Goal: Task Accomplishment & Management: Complete application form

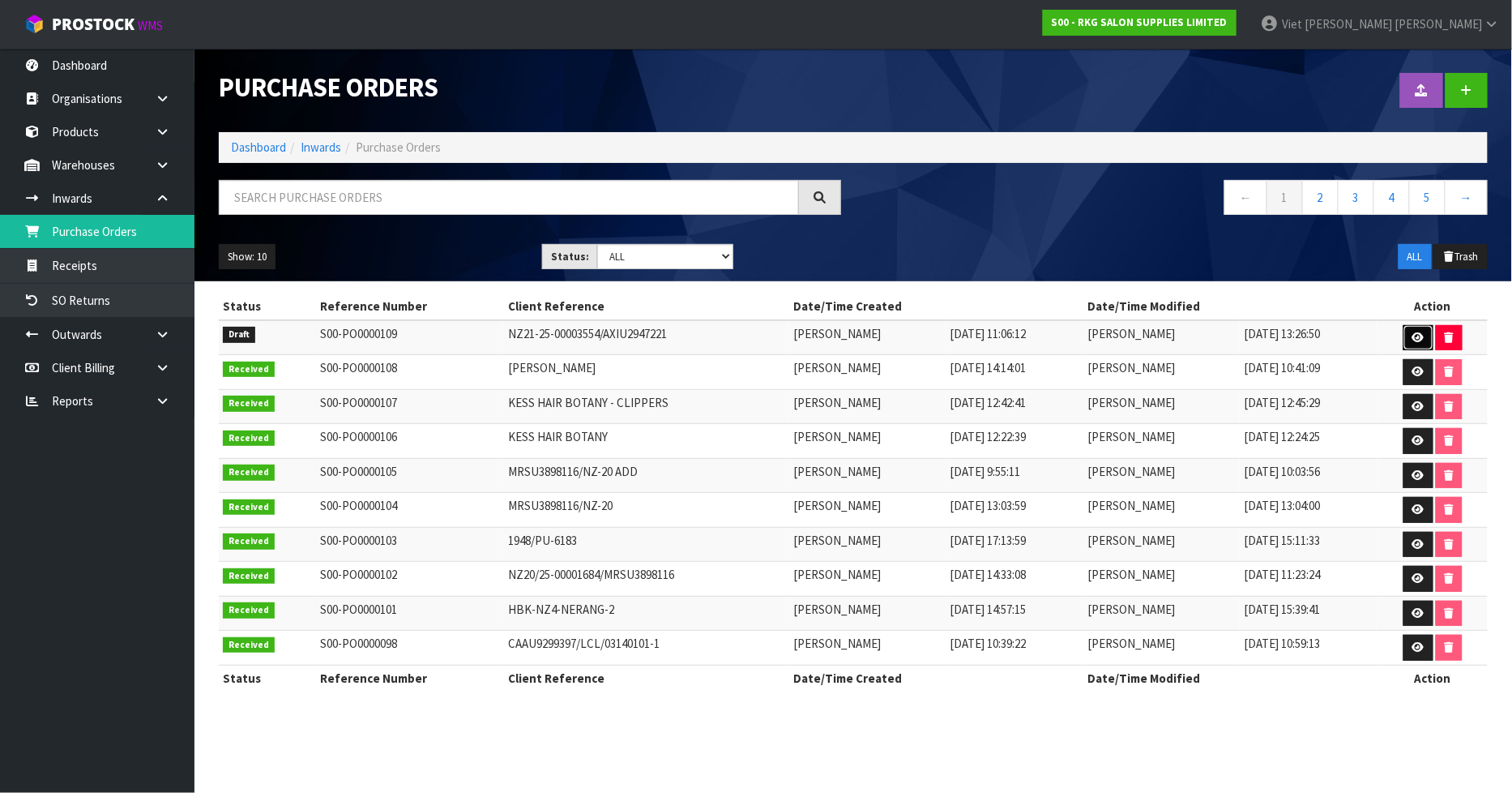
click at [1420, 332] on icon at bounding box center [1418, 337] width 12 height 10
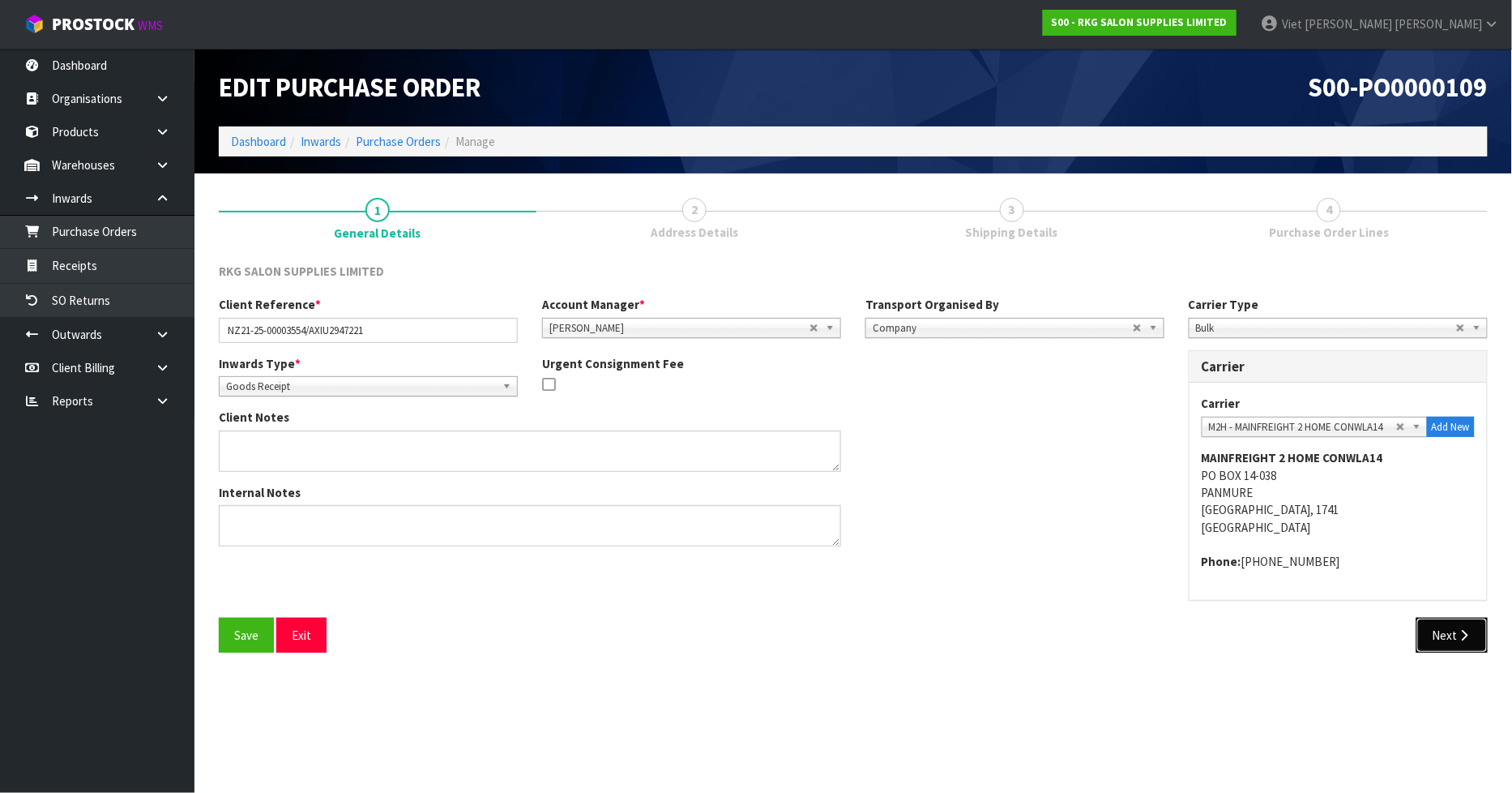
click at [1425, 642] on button "Next" at bounding box center [1452, 634] width 71 height 35
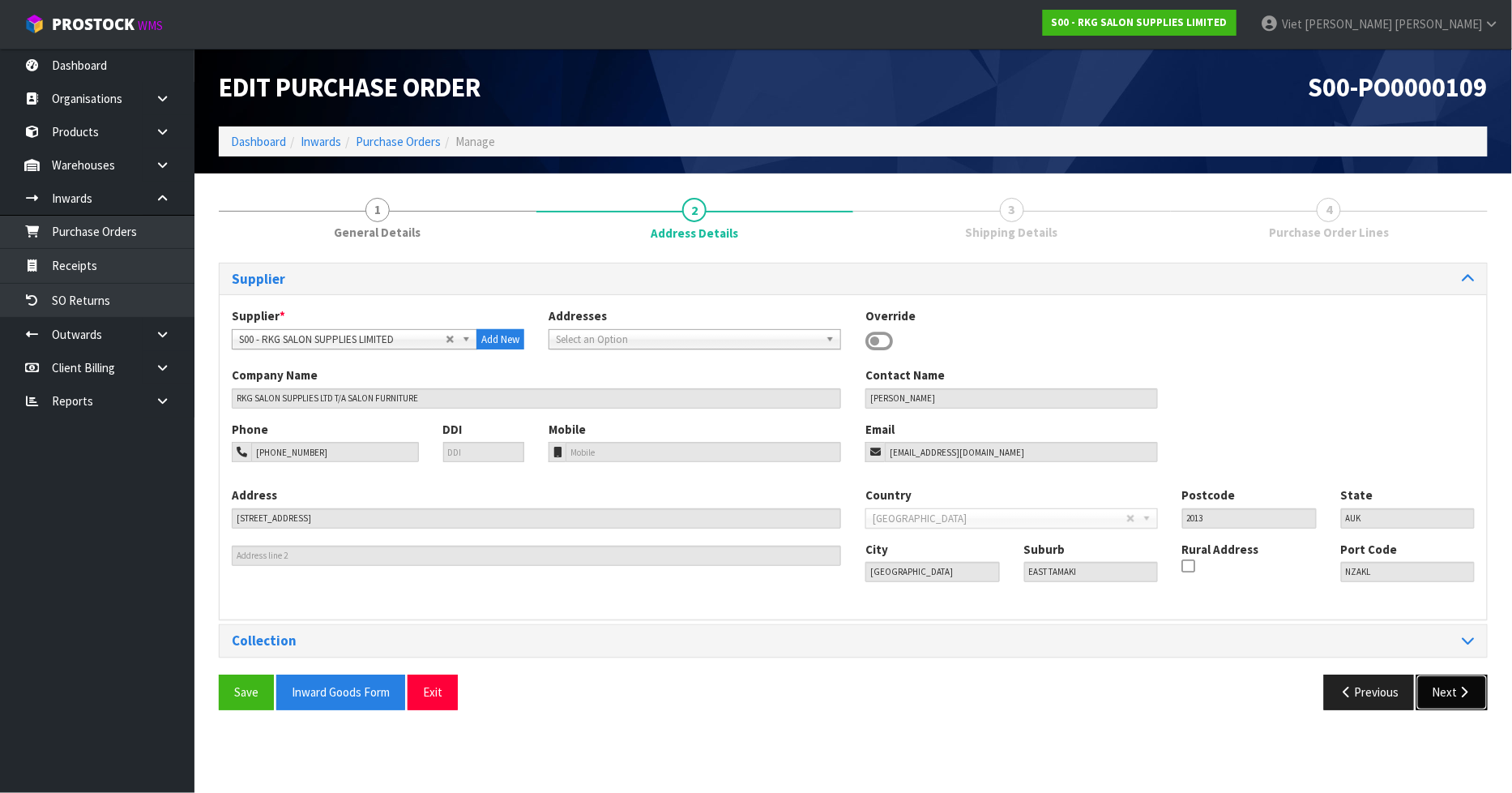
click at [1432, 711] on div "Save Inward Goods Form Exit Previous Next" at bounding box center [853, 698] width 1293 height 47
click at [1437, 695] on button "Next" at bounding box center [1452, 691] width 71 height 35
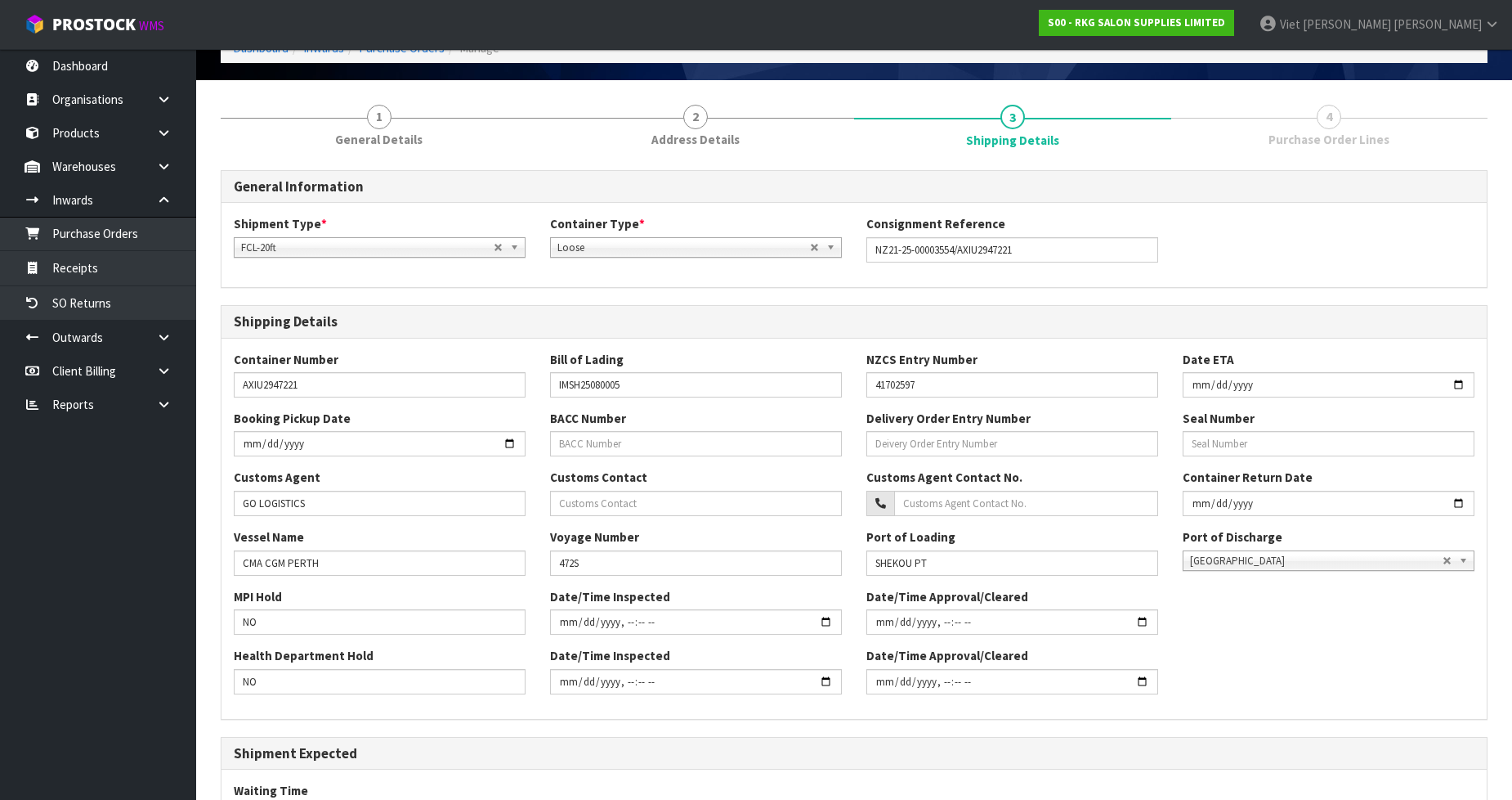
scroll to position [458, 0]
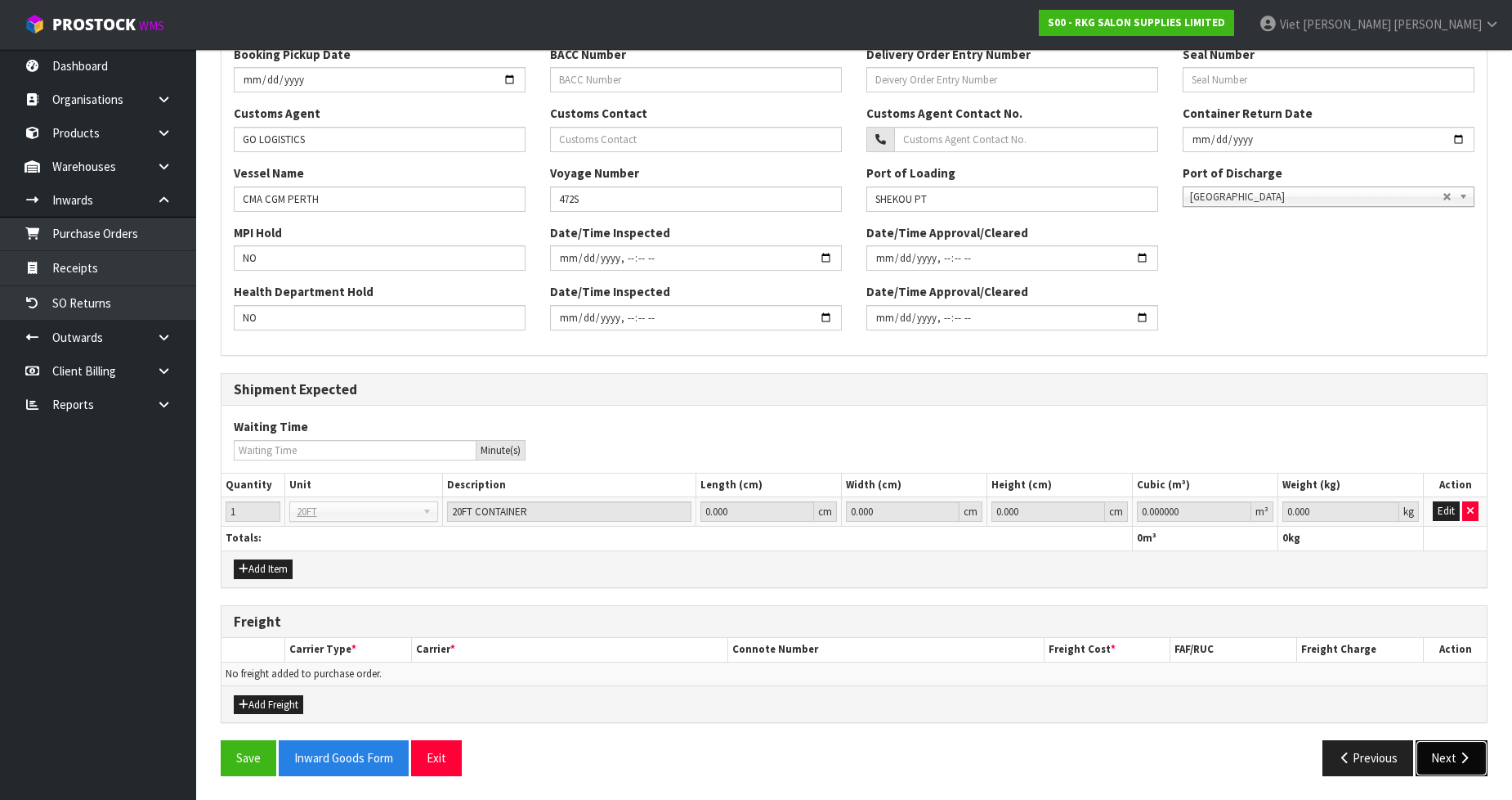
click at [1443, 758] on button "Next" at bounding box center [1452, 757] width 72 height 35
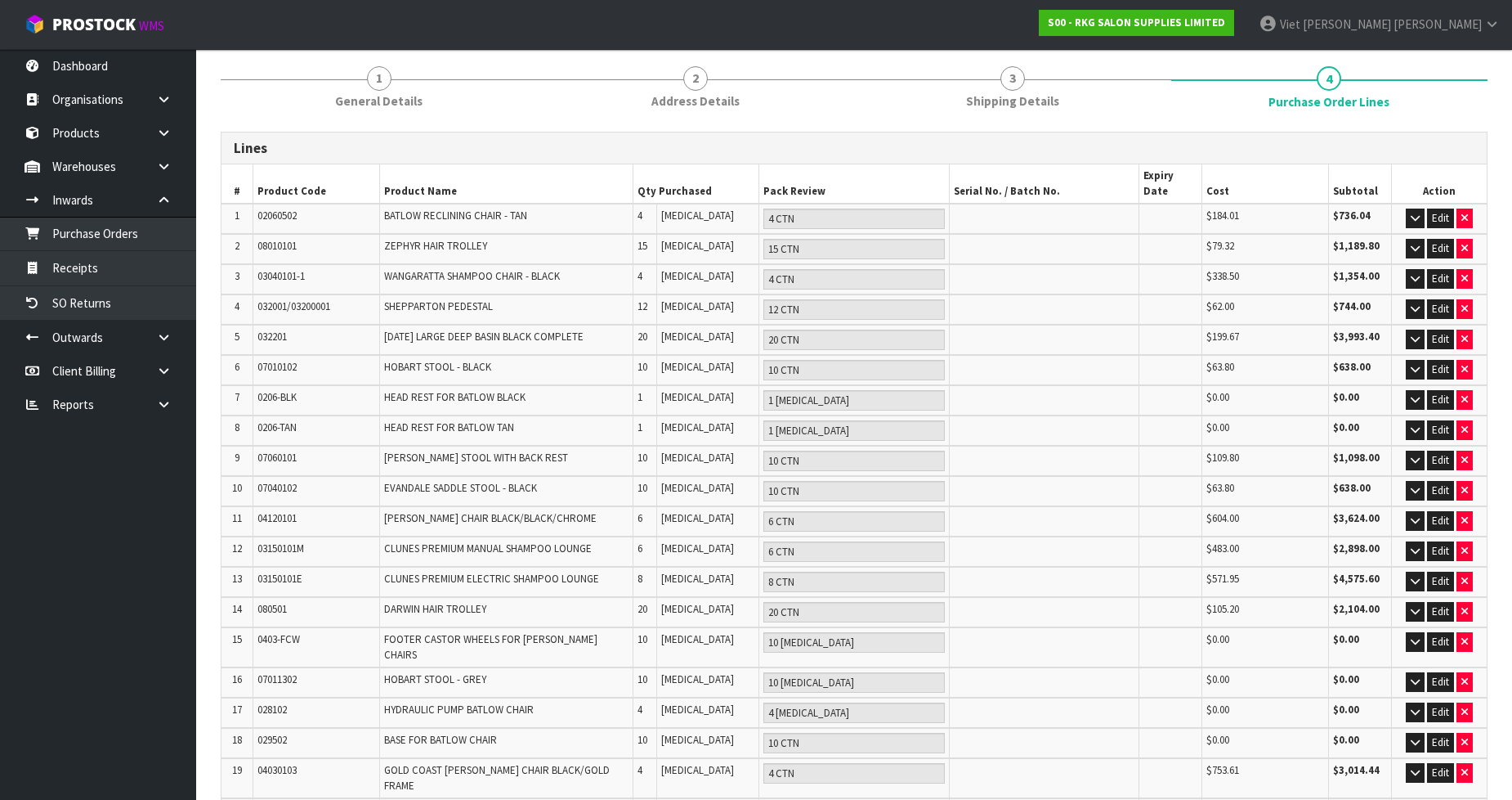
scroll to position [285, 0]
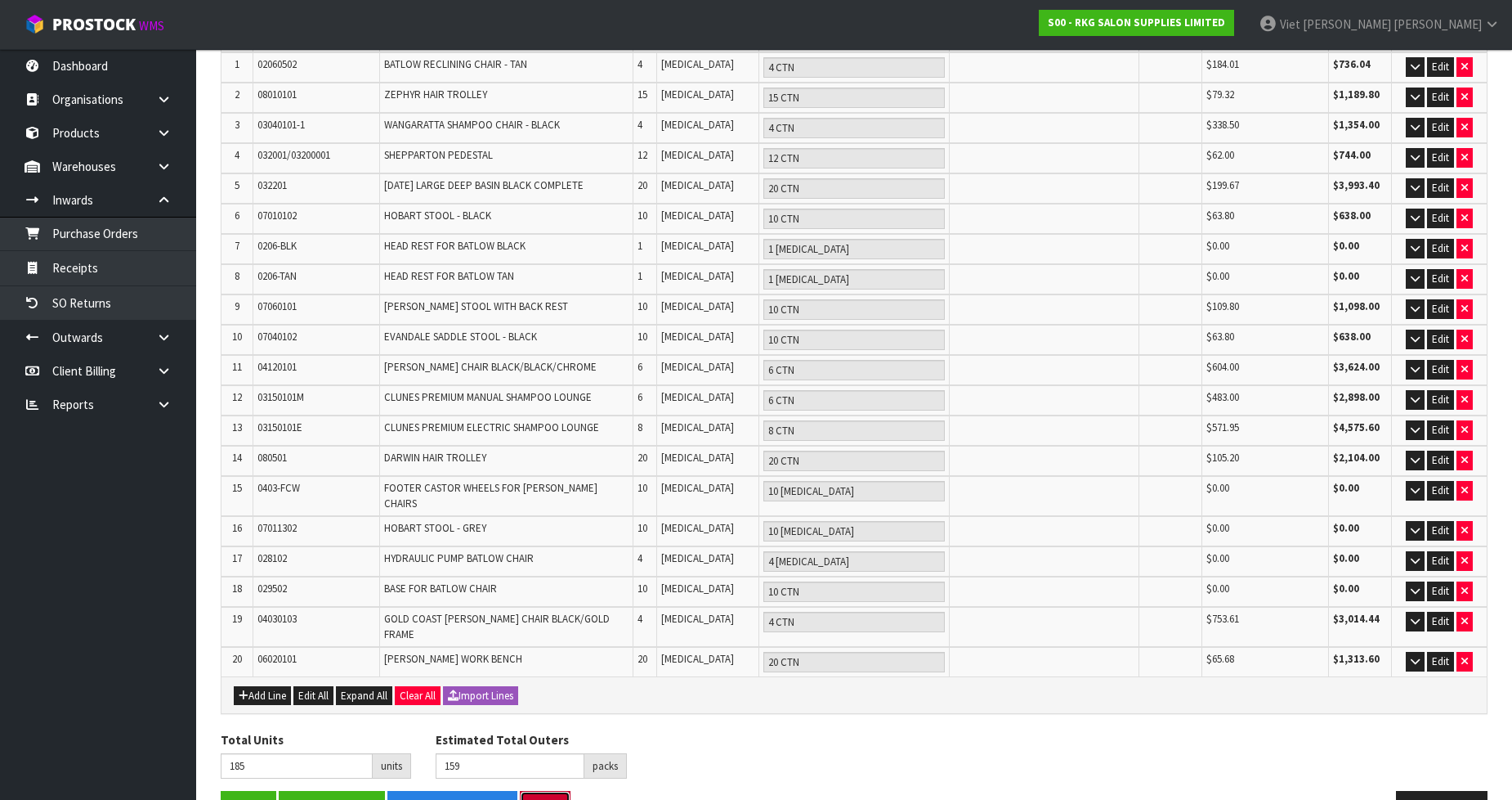
click at [544, 791] on button "Exit" at bounding box center [545, 808] width 51 height 35
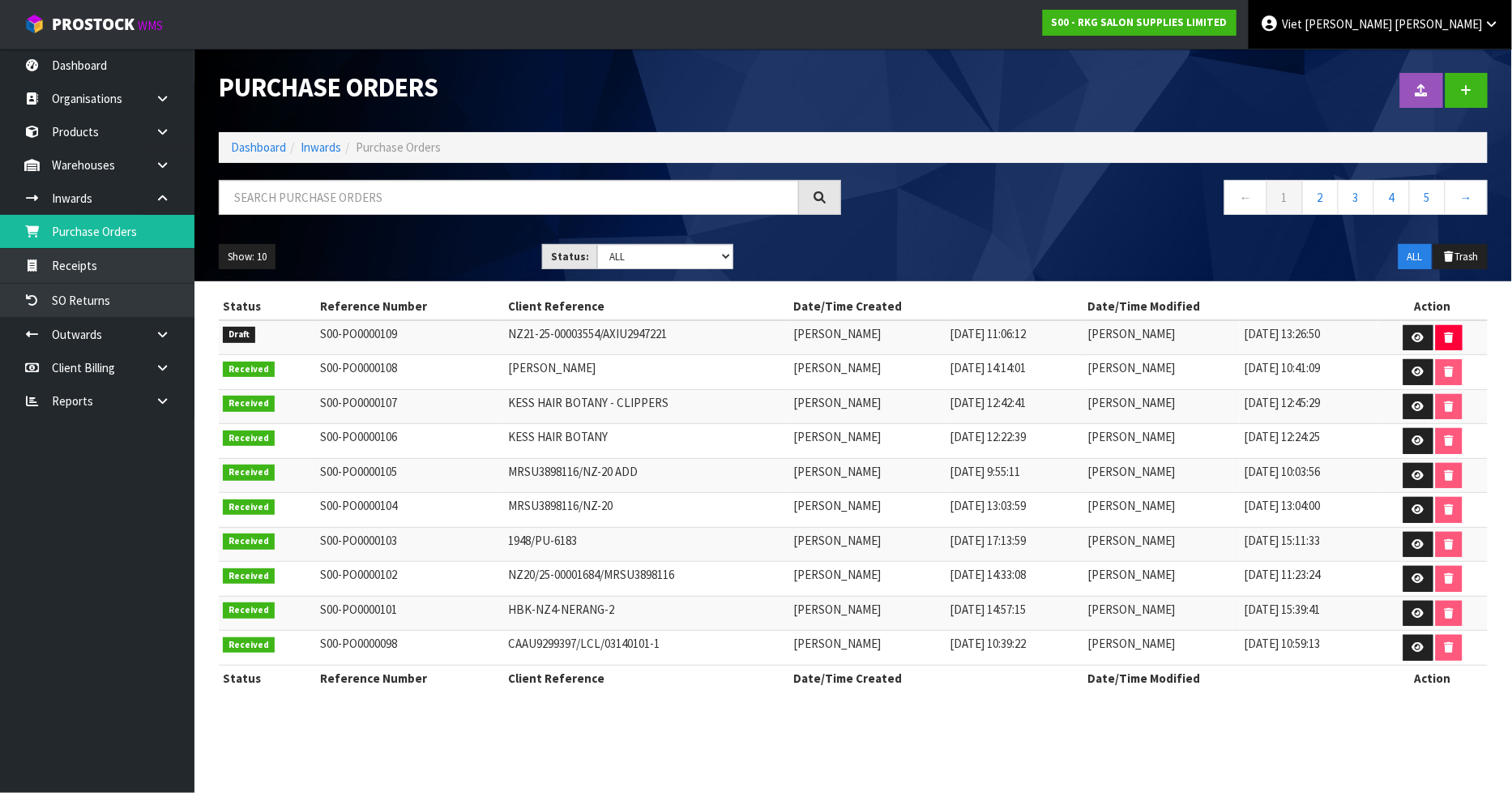
click at [1471, 26] on span "[PERSON_NAME]" at bounding box center [1438, 23] width 88 height 15
click at [1463, 57] on link "Logout" at bounding box center [1447, 64] width 128 height 22
